Goal: Obtain resource: Download file/media

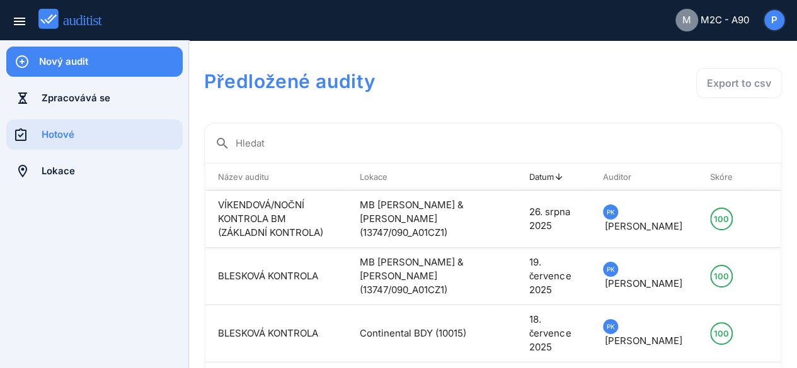
scroll to position [63, 0]
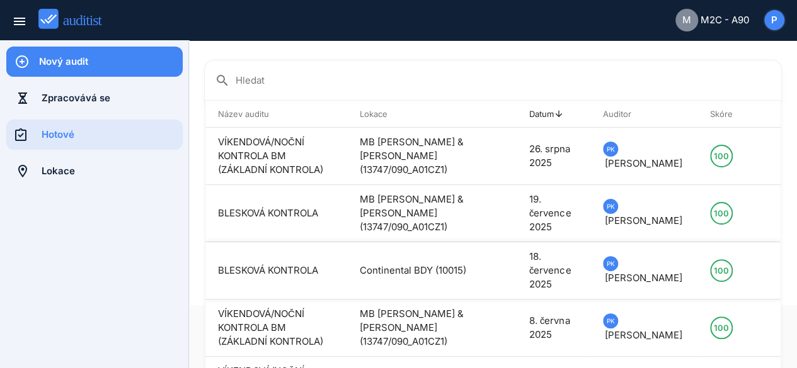
click at [516, 272] on td at bounding box center [503, 270] width 25 height 57
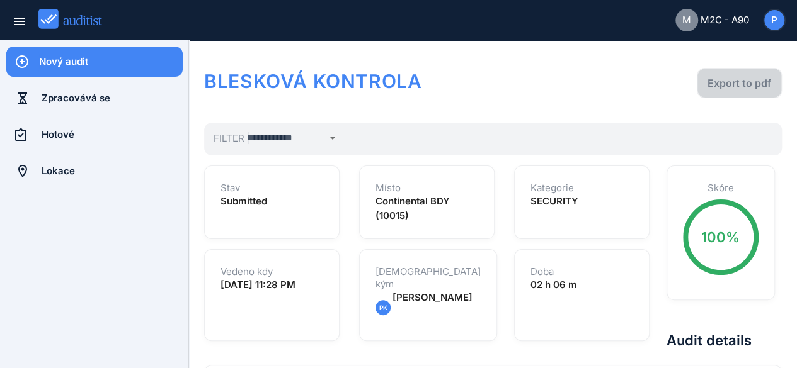
click at [727, 88] on div "Export to pdf" at bounding box center [739, 83] width 64 height 15
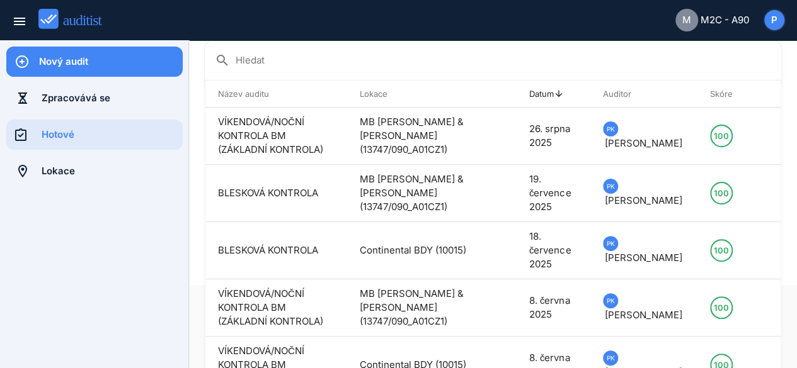
scroll to position [82, 0]
